Goal: Task Accomplishment & Management: Complete application form

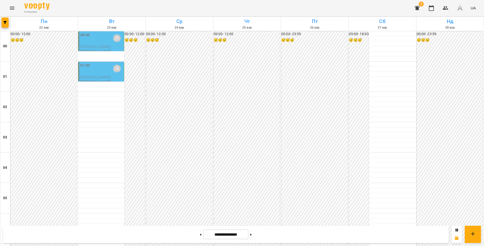
click at [11, 10] on icon "Menu" at bounding box center [12, 8] width 6 height 6
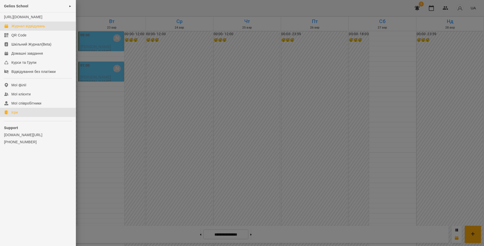
click at [13, 115] on div "Ігри" at bounding box center [14, 112] width 6 height 5
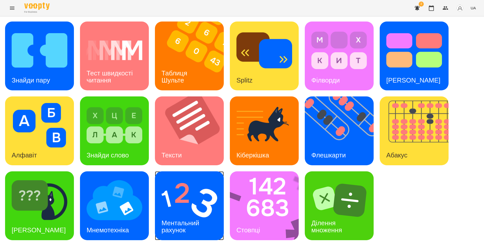
click at [186, 210] on img at bounding box center [190, 200] width 56 height 45
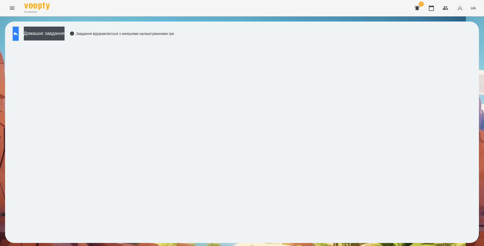
click at [19, 32] on icon at bounding box center [16, 34] width 6 height 6
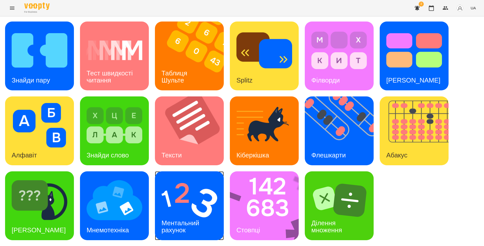
click at [195, 208] on img at bounding box center [190, 200] width 56 height 45
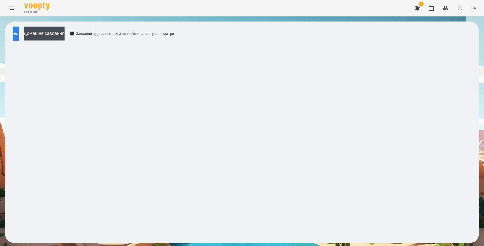
click at [18, 36] on icon at bounding box center [16, 34] width 6 height 6
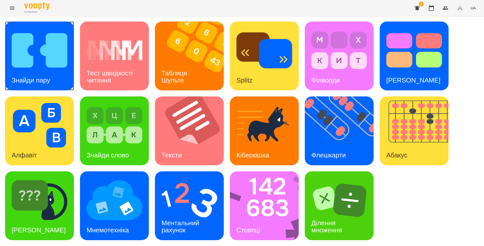
click at [54, 52] on img at bounding box center [40, 50] width 56 height 45
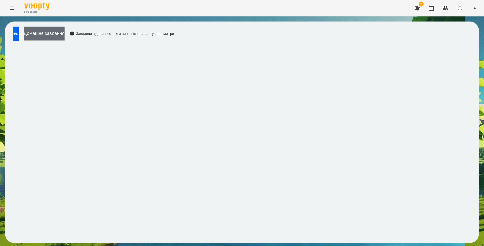
click at [65, 34] on button "Домашнє завдання" at bounding box center [44, 34] width 41 height 14
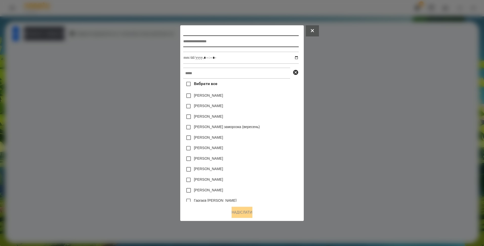
click at [197, 39] on input "text" at bounding box center [240, 41] width 115 height 12
type input "**********"
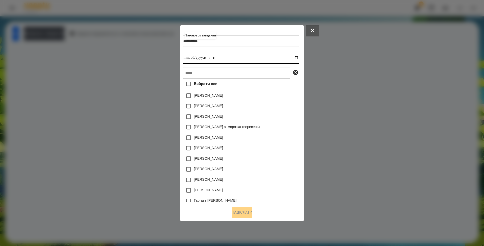
click at [299, 58] on input "datetime-local" at bounding box center [240, 58] width 115 height 12
click at [207, 56] on input "datetime-local" at bounding box center [240, 58] width 115 height 12
type input "**********"
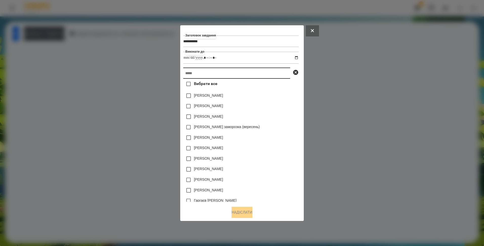
click at [220, 78] on input "text" at bounding box center [236, 73] width 107 height 11
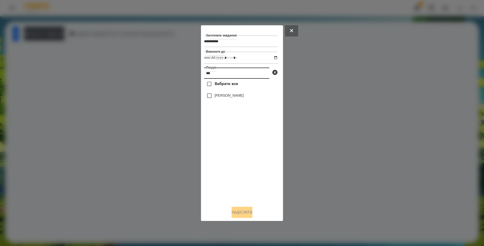
type input "***"
click at [221, 95] on label "[PERSON_NAME]" at bounding box center [229, 95] width 29 height 5
click at [241, 212] on button "Надіслати" at bounding box center [242, 212] width 21 height 11
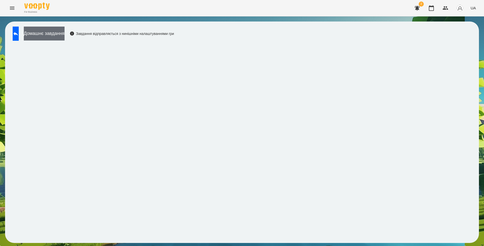
click at [65, 35] on button "Домашнє завдання" at bounding box center [44, 34] width 41 height 14
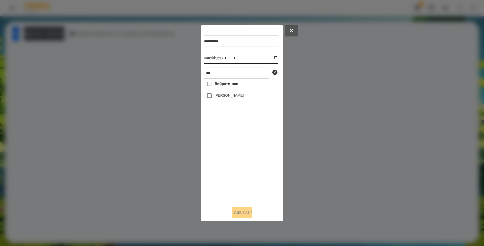
click at [273, 58] on input "datetime-local" at bounding box center [241, 58] width 74 height 12
type input "**********"
click at [222, 162] on div "Вибрати все [PERSON_NAME]" at bounding box center [241, 140] width 74 height 123
click at [237, 213] on button "Надіслати" at bounding box center [242, 212] width 21 height 11
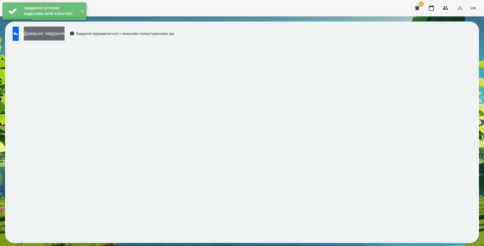
click at [65, 32] on button "Домашнє завдання" at bounding box center [44, 34] width 41 height 14
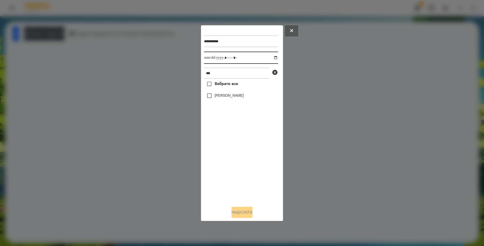
click at [272, 58] on input "datetime-local" at bounding box center [241, 58] width 74 height 12
type input "**********"
click at [239, 158] on div "Вибрати все [PERSON_NAME]" at bounding box center [241, 140] width 74 height 123
click at [236, 214] on button "Надіслати" at bounding box center [242, 212] width 21 height 11
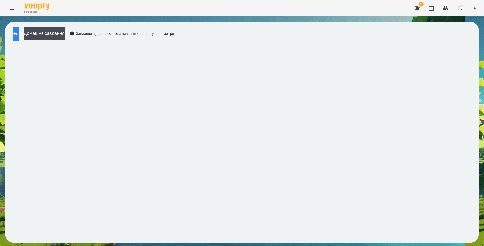
click at [19, 36] on icon at bounding box center [16, 34] width 6 height 6
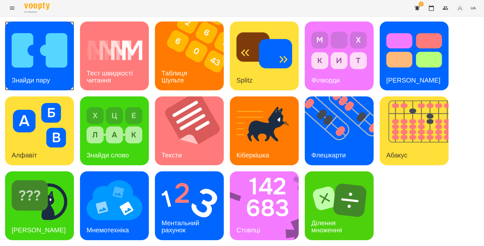
click at [36, 46] on img at bounding box center [40, 50] width 56 height 45
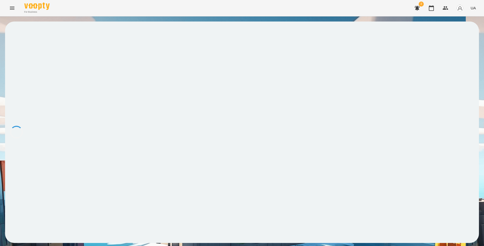
click at [12, 10] on icon "Menu" at bounding box center [12, 8] width 6 height 6
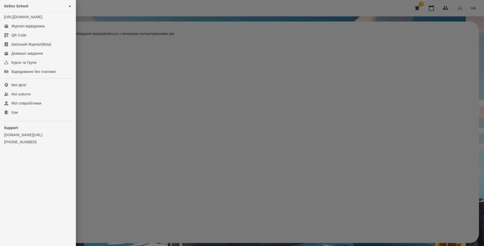
click at [167, 153] on div at bounding box center [242, 123] width 484 height 246
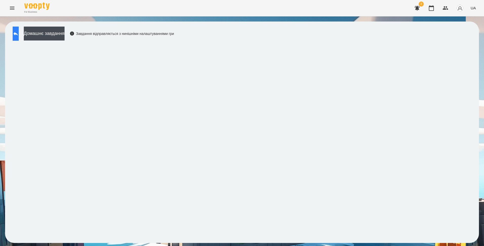
click at [19, 32] on icon at bounding box center [16, 34] width 6 height 6
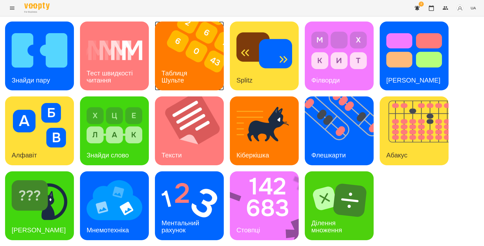
click at [198, 70] on img at bounding box center [192, 56] width 75 height 69
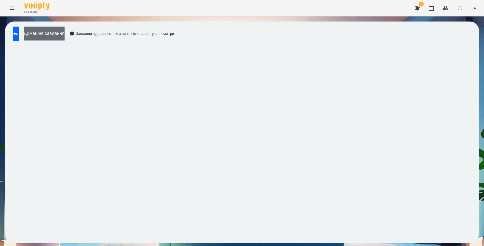
click at [65, 35] on button "Домашнє завдання" at bounding box center [44, 34] width 41 height 14
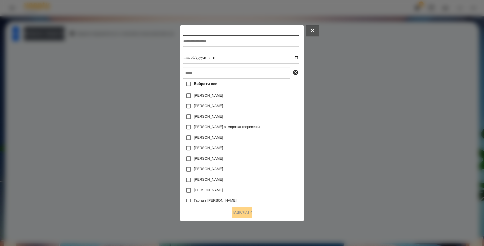
click at [199, 41] on input "text" at bounding box center [240, 41] width 115 height 12
type input "**********"
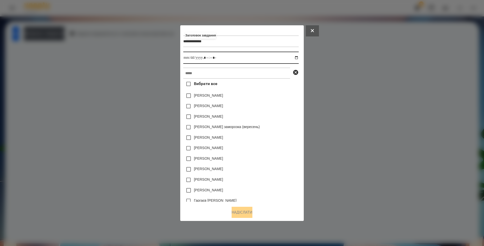
click at [299, 58] on input "datetime-local" at bounding box center [240, 58] width 115 height 12
click at [206, 58] on input "datetime-local" at bounding box center [240, 58] width 115 height 12
click at [215, 58] on input "datetime-local" at bounding box center [240, 58] width 115 height 12
type input "**********"
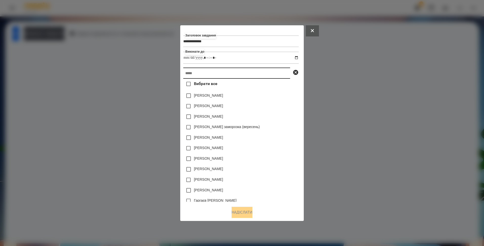
click at [197, 75] on input "text" at bounding box center [236, 73] width 107 height 11
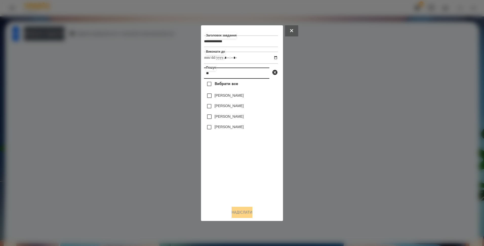
type input "**"
click at [243, 214] on button "Надіслати" at bounding box center [242, 212] width 21 height 11
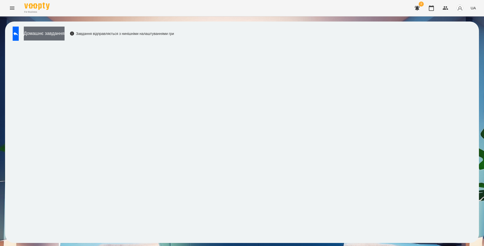
click at [65, 32] on button "Домашнє завдання" at bounding box center [44, 34] width 41 height 14
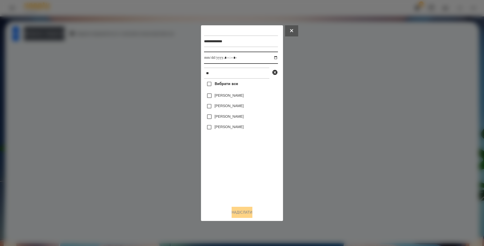
click at [271, 57] on input "datetime-local" at bounding box center [241, 58] width 74 height 12
type input "**********"
click at [236, 156] on div "Вибрати все [PERSON_NAME] [PERSON_NAME] [PERSON_NAME] [PERSON_NAME]" at bounding box center [241, 140] width 74 height 123
drag, startPoint x: 237, startPoint y: 215, endPoint x: 221, endPoint y: 193, distance: 27.5
click at [238, 215] on button "Надіслати" at bounding box center [242, 212] width 21 height 11
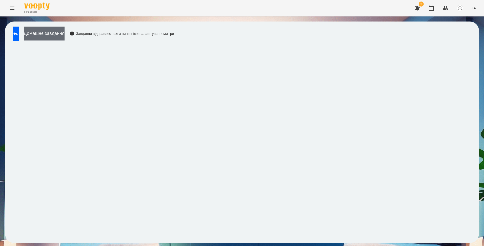
click at [65, 34] on button "Домашнє завдання" at bounding box center [44, 34] width 41 height 14
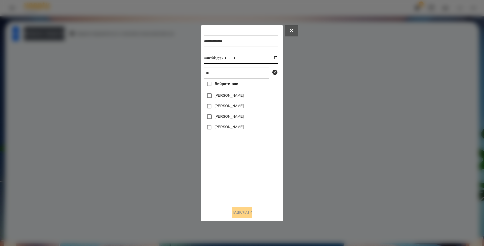
click at [229, 58] on input "datetime-local" at bounding box center [241, 58] width 74 height 12
click at [272, 59] on input "datetime-local" at bounding box center [241, 58] width 74 height 12
type input "**********"
click at [228, 165] on div "Вибрати все [PERSON_NAME] [PERSON_NAME] [PERSON_NAME] [PERSON_NAME]" at bounding box center [241, 140] width 74 height 123
click at [240, 213] on button "Надіслати" at bounding box center [242, 212] width 21 height 11
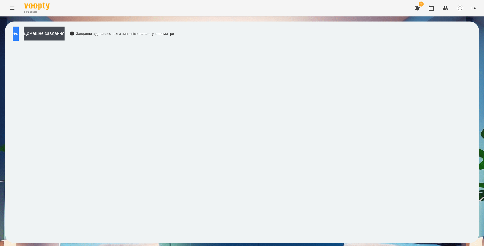
click at [19, 36] on icon at bounding box center [16, 34] width 6 height 6
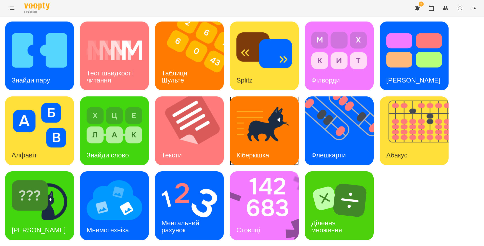
click at [256, 149] on div "Кіберкішка" at bounding box center [253, 155] width 46 height 20
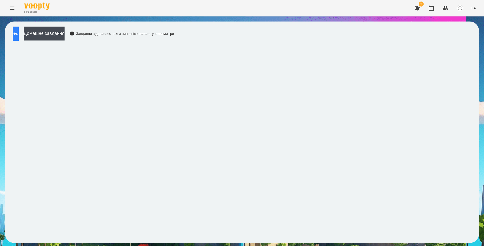
click at [19, 32] on icon at bounding box center [16, 34] width 6 height 6
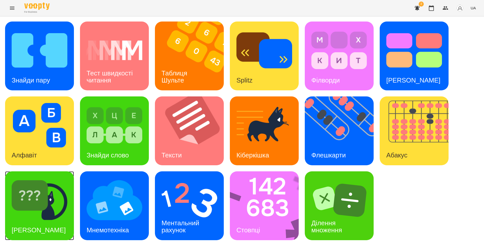
click at [40, 220] on div "[PERSON_NAME]" at bounding box center [38, 230] width 67 height 20
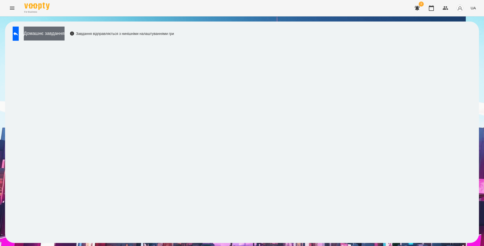
click at [65, 35] on button "Домашнє завдання" at bounding box center [44, 34] width 41 height 14
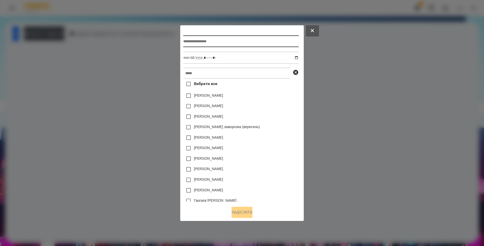
click at [194, 41] on input "text" at bounding box center [240, 41] width 115 height 12
type input "**********"
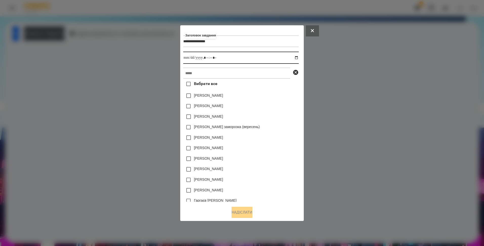
click at [194, 59] on input "datetime-local" at bounding box center [240, 58] width 115 height 12
click at [299, 59] on input "datetime-local" at bounding box center [240, 58] width 115 height 12
click at [207, 56] on input "datetime-local" at bounding box center [240, 58] width 115 height 12
type input "**********"
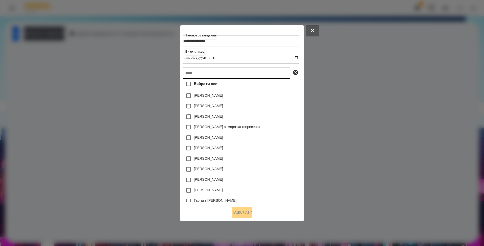
click at [195, 74] on input "text" at bounding box center [236, 73] width 107 height 11
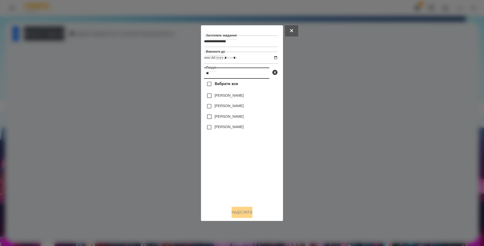
type input "**"
click at [238, 214] on button "Надіслати" at bounding box center [242, 212] width 21 height 11
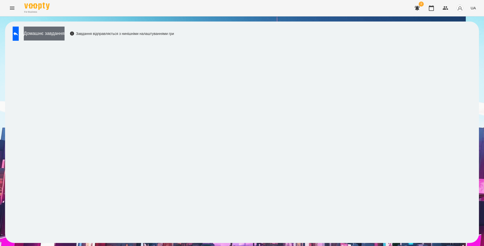
click at [65, 34] on button "Домашнє завдання" at bounding box center [44, 34] width 41 height 14
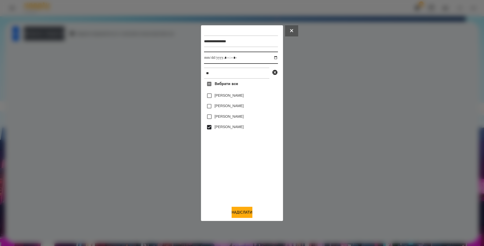
click at [272, 58] on input "datetime-local" at bounding box center [241, 58] width 74 height 12
type input "**********"
click at [231, 152] on div "Вибрати все [PERSON_NAME] [PERSON_NAME] [PERSON_NAME] [PERSON_NAME]" at bounding box center [241, 140] width 74 height 123
click at [237, 212] on button "Надіслати" at bounding box center [242, 212] width 21 height 11
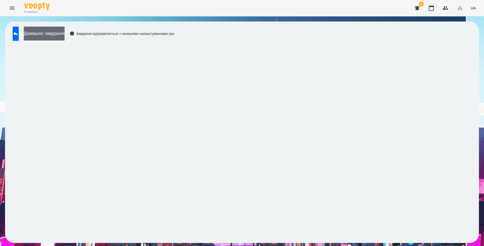
click at [60, 33] on button "Домашнє завдання" at bounding box center [44, 34] width 41 height 14
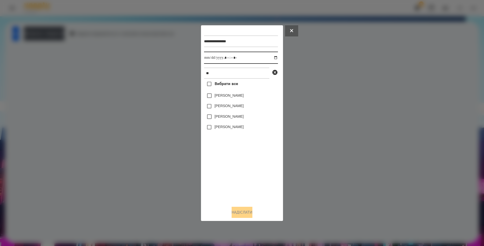
click at [272, 56] on input "datetime-local" at bounding box center [241, 58] width 74 height 12
type input "**********"
click at [226, 150] on div "Вибрати все [PERSON_NAME] [PERSON_NAME] [PERSON_NAME] [PERSON_NAME]" at bounding box center [241, 140] width 74 height 123
click at [249, 213] on button "Надіслати" at bounding box center [242, 212] width 21 height 11
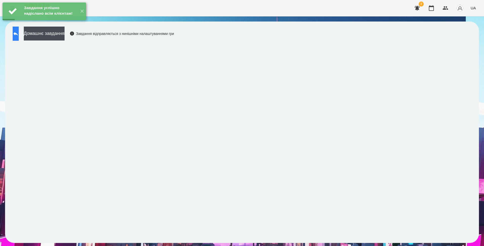
click at [19, 31] on button at bounding box center [16, 34] width 6 height 14
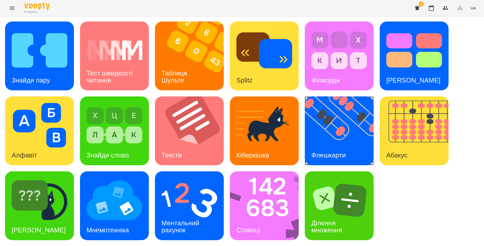
click at [366, 150] on img at bounding box center [342, 130] width 75 height 69
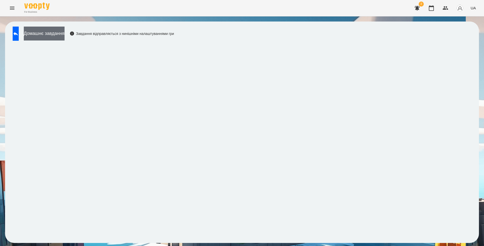
click at [57, 31] on button "Домашнє завдання" at bounding box center [44, 34] width 41 height 14
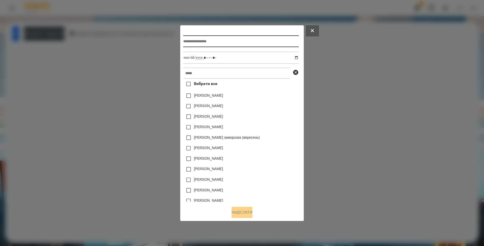
click at [186, 42] on input "text" at bounding box center [240, 41] width 115 height 12
type input "**********"
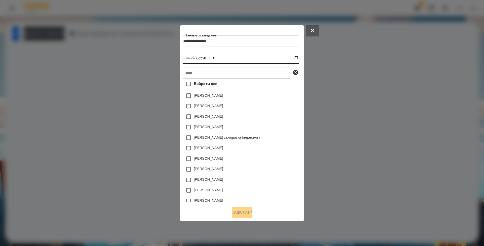
click at [298, 58] on input "datetime-local" at bounding box center [240, 58] width 115 height 12
click at [207, 58] on input "datetime-local" at bounding box center [240, 58] width 115 height 12
type input "**********"
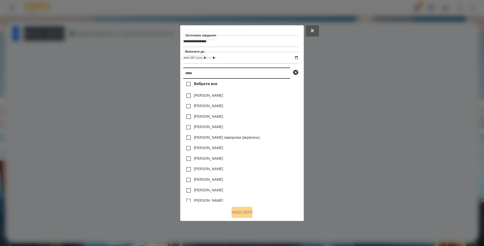
click at [203, 73] on input "text" at bounding box center [236, 73] width 107 height 11
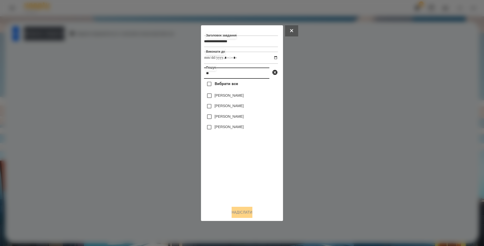
type input "**"
click at [240, 213] on button "Надіслати" at bounding box center [242, 212] width 21 height 11
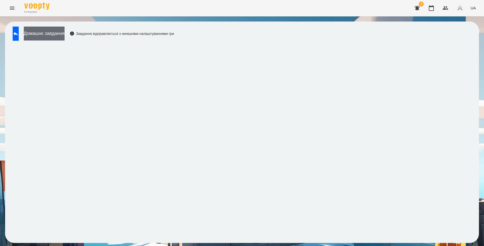
click at [65, 33] on button "Домашнє завдання" at bounding box center [44, 34] width 41 height 14
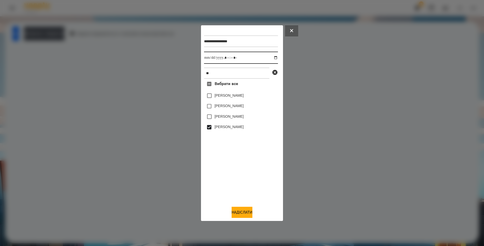
click at [272, 57] on input "datetime-local" at bounding box center [241, 58] width 74 height 12
click at [231, 158] on div "Вибрати все [PERSON_NAME] [PERSON_NAME] [PERSON_NAME] [PERSON_NAME]" at bounding box center [241, 140] width 74 height 123
click at [239, 57] on input "datetime-local" at bounding box center [241, 58] width 74 height 12
type input "**********"
click at [241, 212] on button "Надіслати" at bounding box center [242, 212] width 21 height 11
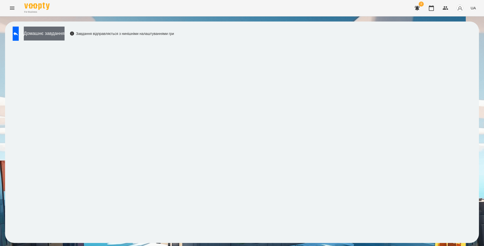
click at [58, 35] on button "Домашнє завдання" at bounding box center [44, 34] width 41 height 14
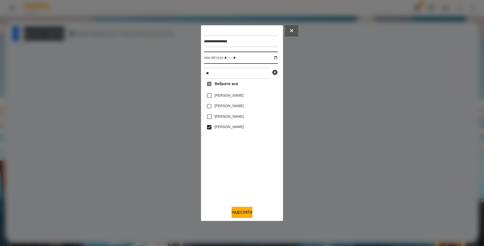
click at [272, 58] on input "datetime-local" at bounding box center [241, 58] width 74 height 12
type input "**********"
click at [242, 213] on button "Надіслати" at bounding box center [242, 212] width 21 height 11
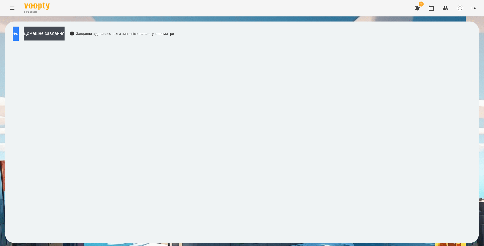
click at [19, 35] on icon at bounding box center [16, 34] width 6 height 6
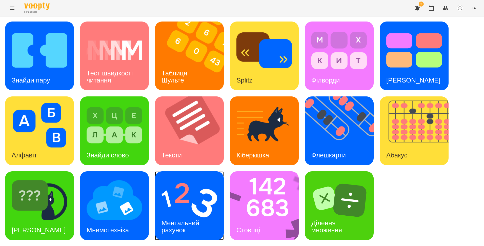
click at [188, 205] on img at bounding box center [190, 200] width 56 height 45
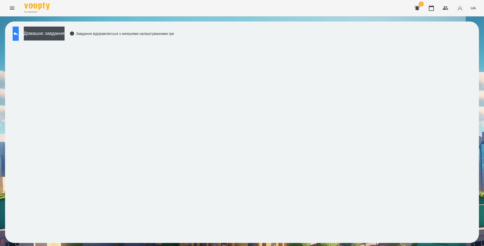
click at [19, 32] on icon at bounding box center [16, 34] width 6 height 6
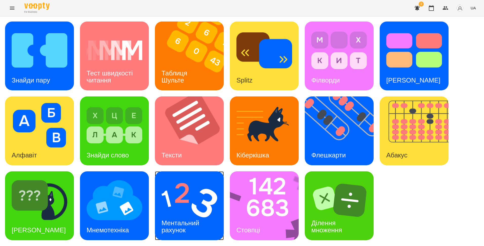
click at [165, 225] on h3 "Ментальний рахунок" at bounding box center [182, 226] width 40 height 14
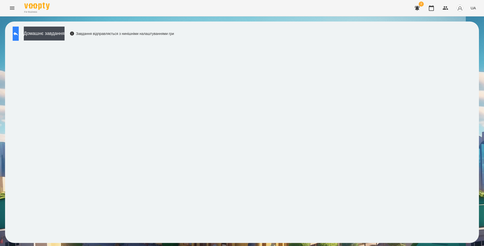
click at [19, 37] on button at bounding box center [16, 34] width 6 height 14
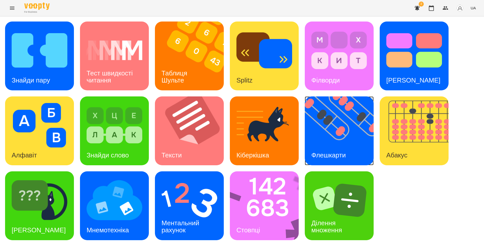
click at [353, 135] on img at bounding box center [342, 130] width 75 height 69
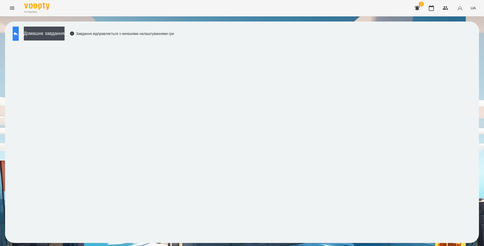
click at [19, 35] on icon at bounding box center [16, 34] width 6 height 6
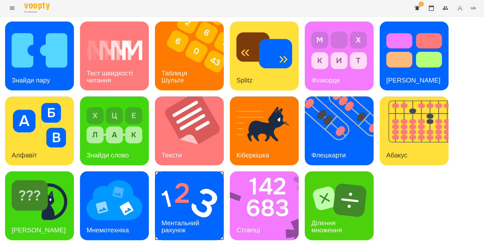
click at [204, 210] on img at bounding box center [190, 200] width 56 height 45
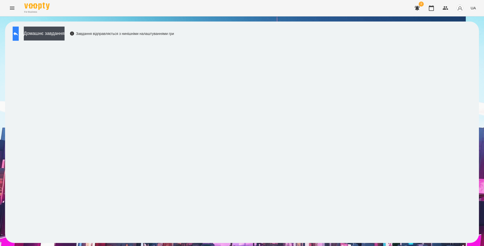
click at [19, 31] on button at bounding box center [16, 34] width 6 height 14
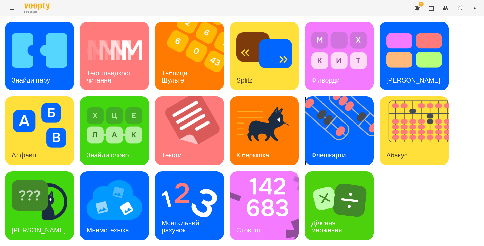
click at [360, 159] on img at bounding box center [342, 130] width 75 height 69
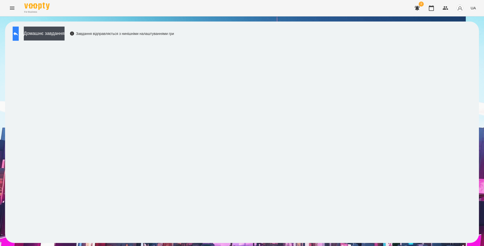
click at [19, 36] on icon at bounding box center [16, 34] width 6 height 6
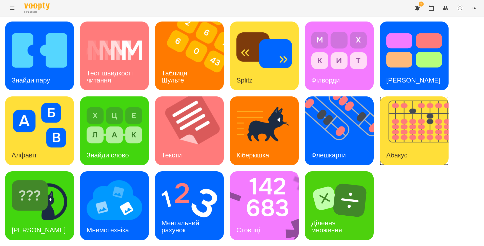
click at [410, 148] on div "Абакус" at bounding box center [397, 155] width 34 height 20
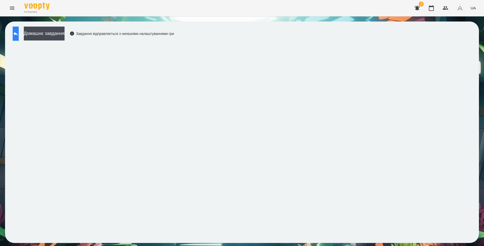
click at [19, 37] on button at bounding box center [16, 34] width 6 height 14
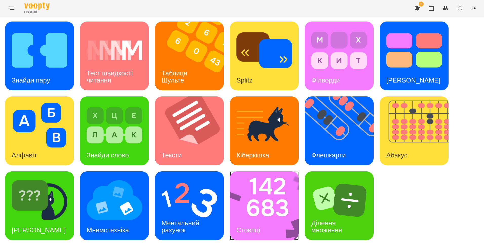
click at [253, 207] on img at bounding box center [267, 205] width 75 height 69
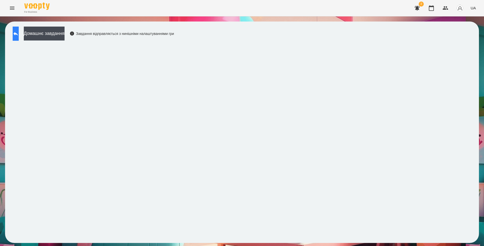
click at [19, 34] on button at bounding box center [16, 34] width 6 height 14
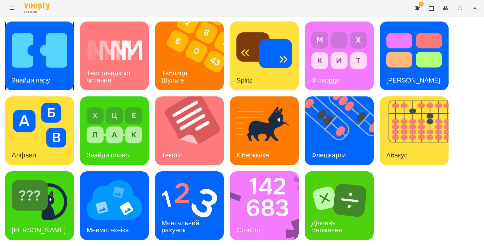
click at [53, 72] on div "Знайди пару" at bounding box center [31, 80] width 52 height 20
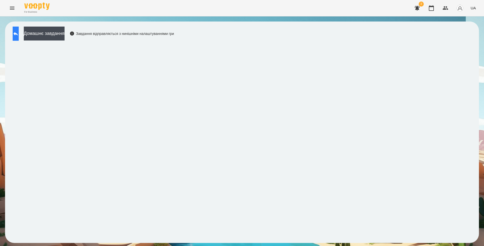
click at [19, 36] on icon at bounding box center [16, 34] width 6 height 6
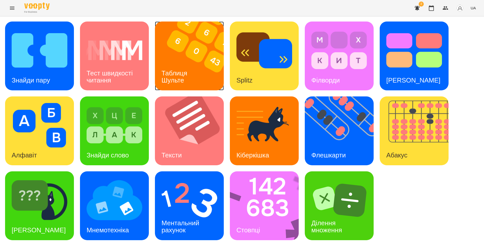
click at [211, 68] on img at bounding box center [192, 56] width 75 height 69
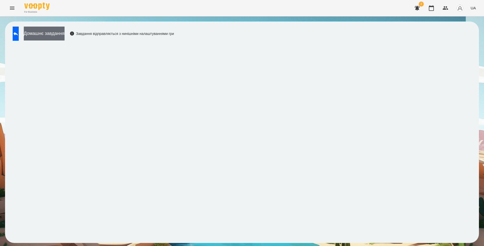
click at [65, 35] on button "Домашнє завдання" at bounding box center [44, 34] width 41 height 14
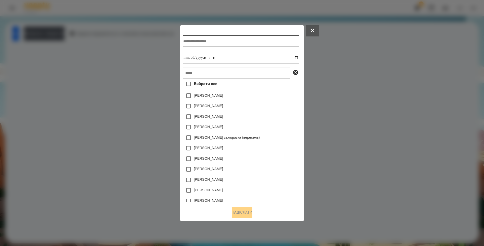
click at [191, 42] on input "text" at bounding box center [240, 41] width 115 height 12
type input "*"
click at [183, 42] on input "**********" at bounding box center [240, 41] width 115 height 12
type input "**********"
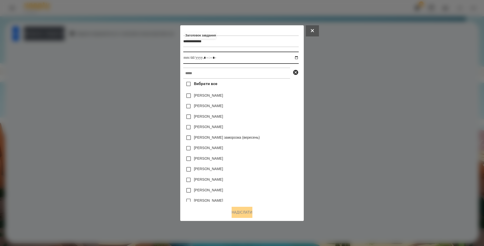
click at [299, 58] on input "datetime-local" at bounding box center [240, 58] width 115 height 12
click at [206, 58] on input "datetime-local" at bounding box center [240, 58] width 115 height 12
type input "**********"
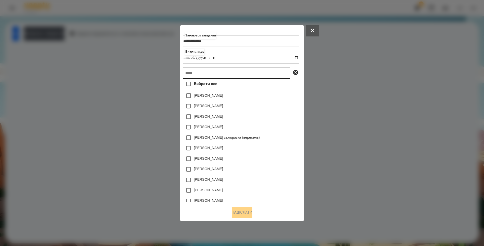
click at [203, 73] on input "text" at bounding box center [236, 73] width 107 height 11
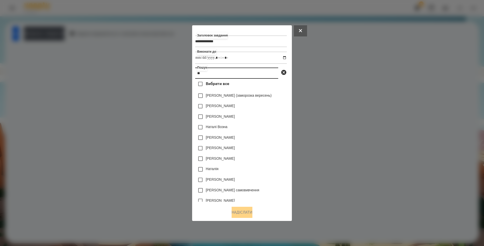
type input "*"
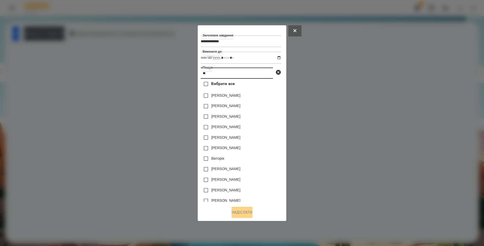
type input "*"
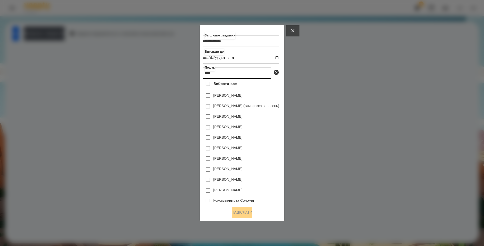
type input "****"
click at [294, 30] on icon at bounding box center [292, 30] width 3 height 3
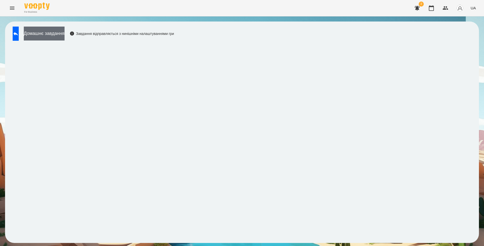
click at [53, 31] on button "Домашнє завдання" at bounding box center [44, 34] width 41 height 14
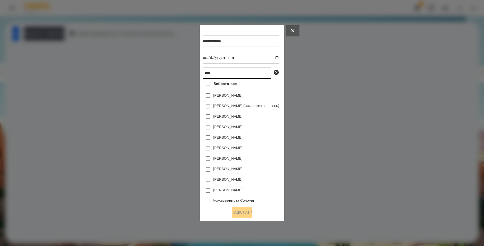
click at [212, 75] on input "****" at bounding box center [237, 73] width 68 height 11
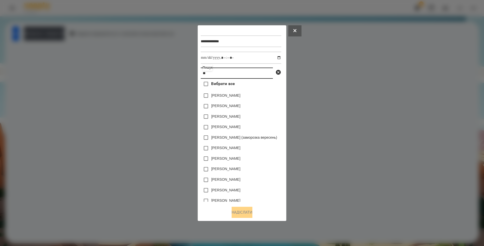
type input "*"
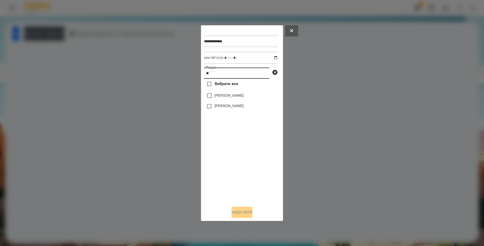
type input "*"
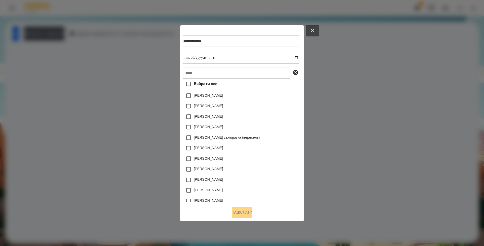
click at [319, 29] on button at bounding box center [312, 30] width 13 height 11
